Goal: Ask a question

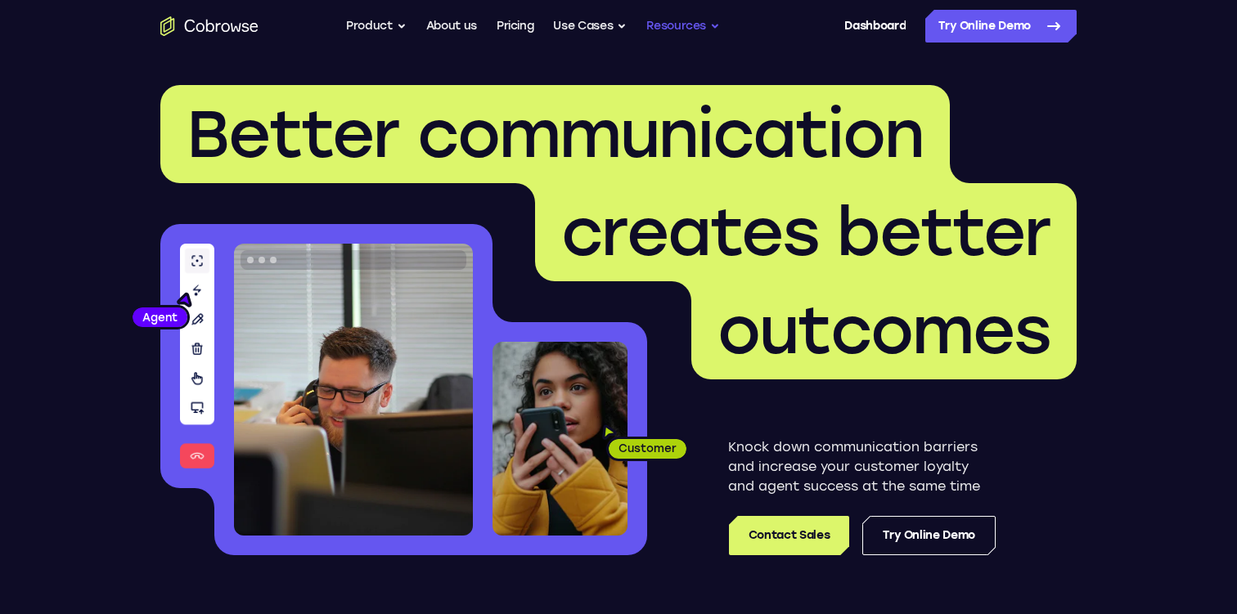
click at [662, 21] on button "Resources" at bounding box center [683, 26] width 74 height 33
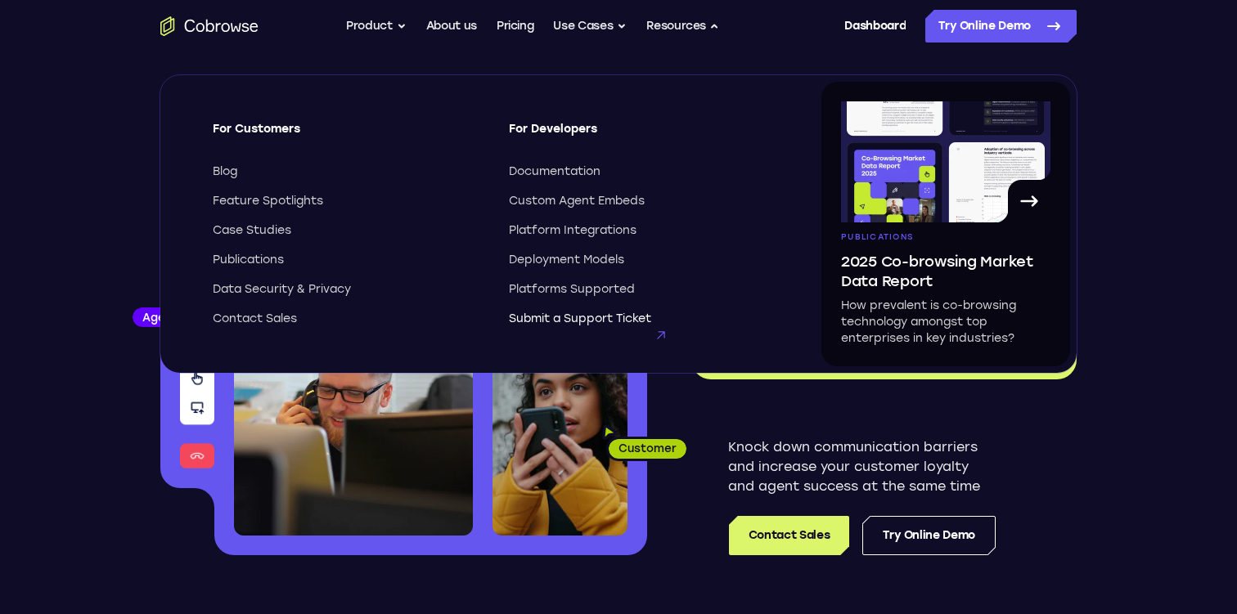
click at [565, 318] on span "Submit a Support Ticket" at bounding box center [580, 319] width 142 height 16
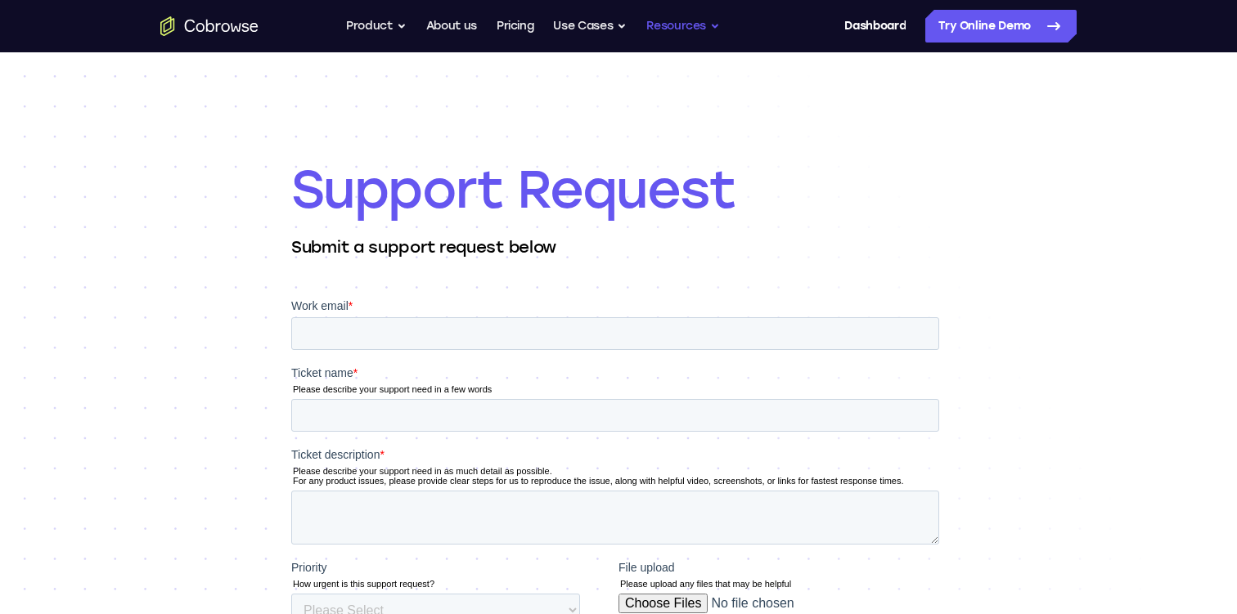
click at [690, 20] on button "Resources" at bounding box center [683, 26] width 74 height 33
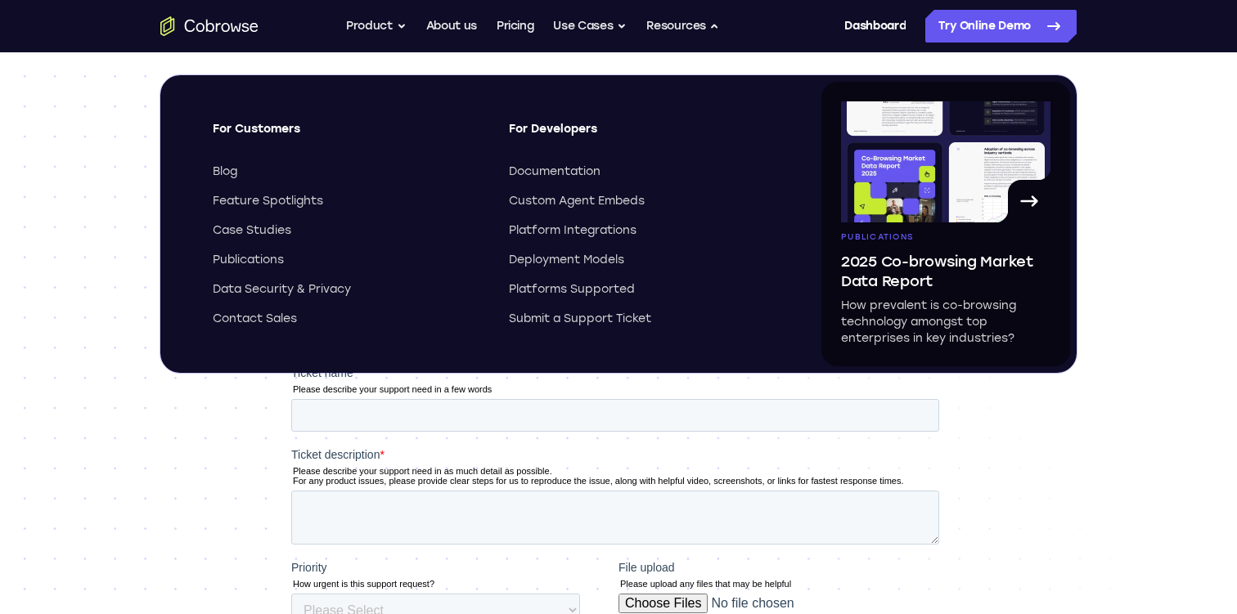
click at [68, 191] on div "Support Request Submit a support request below" at bounding box center [618, 527] width 1237 height 950
